Goal: Transaction & Acquisition: Purchase product/service

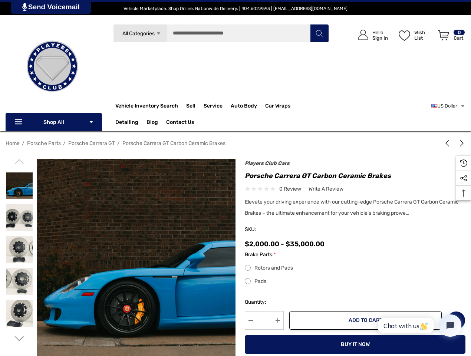
click at [235, 178] on div "Previous Next 2019 Lamborghini Urus VIN [US_VEHICLE_IDENTIFICATION_NUMBER] $191…" at bounding box center [350, 268] width 230 height 212
click at [140, 33] on span "All Categories" at bounding box center [138, 33] width 32 height 6
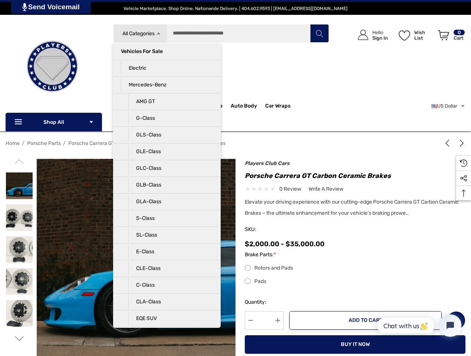
click at [167, 59] on div "Search All Categories Icon Arrow Down Icon Arrow Down Icon Arrow Up Icon Arrow …" at bounding box center [221, 63] width 216 height 79
click at [167, 76] on p "Electric" at bounding box center [167, 68] width 92 height 15
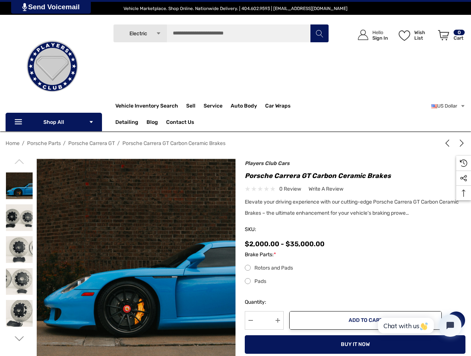
click at [167, 92] on p "Mercedes-Benz" at bounding box center [167, 92] width 92 height 15
click at [221, 33] on input "Search" at bounding box center [221, 33] width 216 height 19
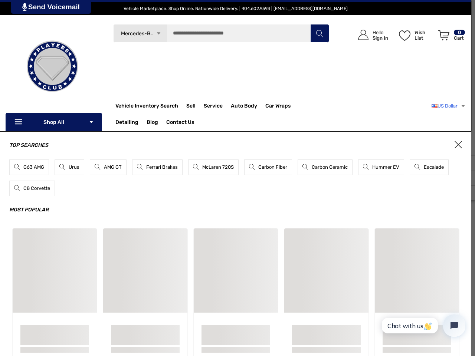
click at [447, 106] on link "US Dollar" at bounding box center [448, 106] width 34 height 15
click at [235, 257] on div "Top Searches G63 AMG Urus AMG GT Ferrari Brakes McLaren 720S Carbon Fiber Carbo…" at bounding box center [235, 261] width 471 height 260
click at [19, 161] on li "G63 AMG" at bounding box center [29, 167] width 40 height 16
click at [19, 339] on div "Sample Card $000.00 Details" at bounding box center [55, 343] width 84 height 69
